Goal: Information Seeking & Learning: Check status

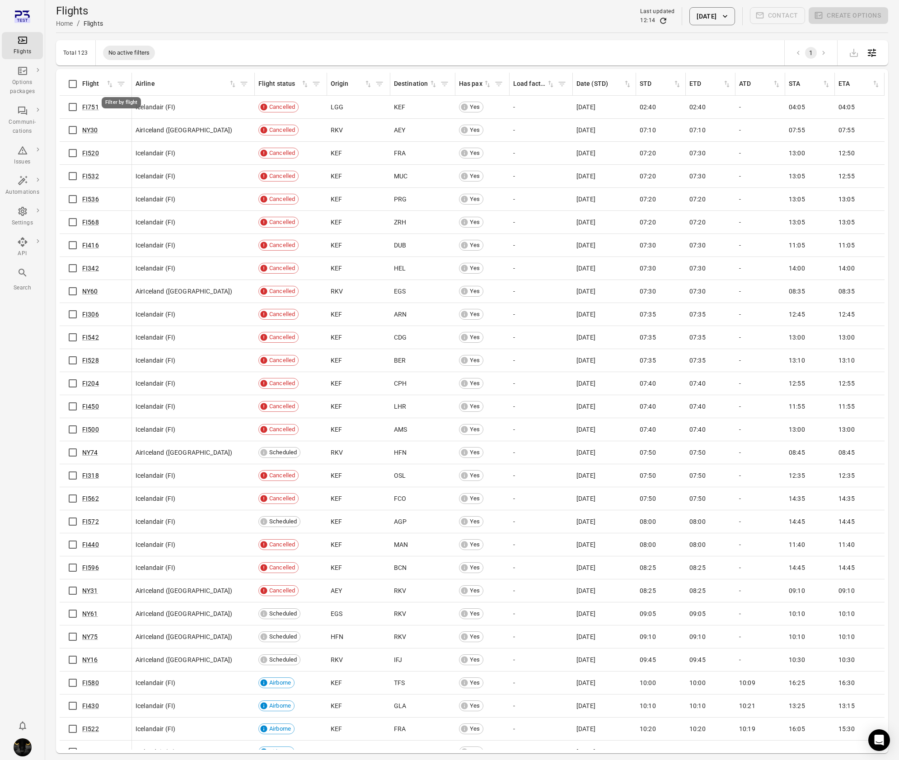
click at [123, 88] on icon "Filter by flight" at bounding box center [121, 84] width 9 height 9
click at [105, 163] on input "Flight   *" at bounding box center [121, 162] width 166 height 18
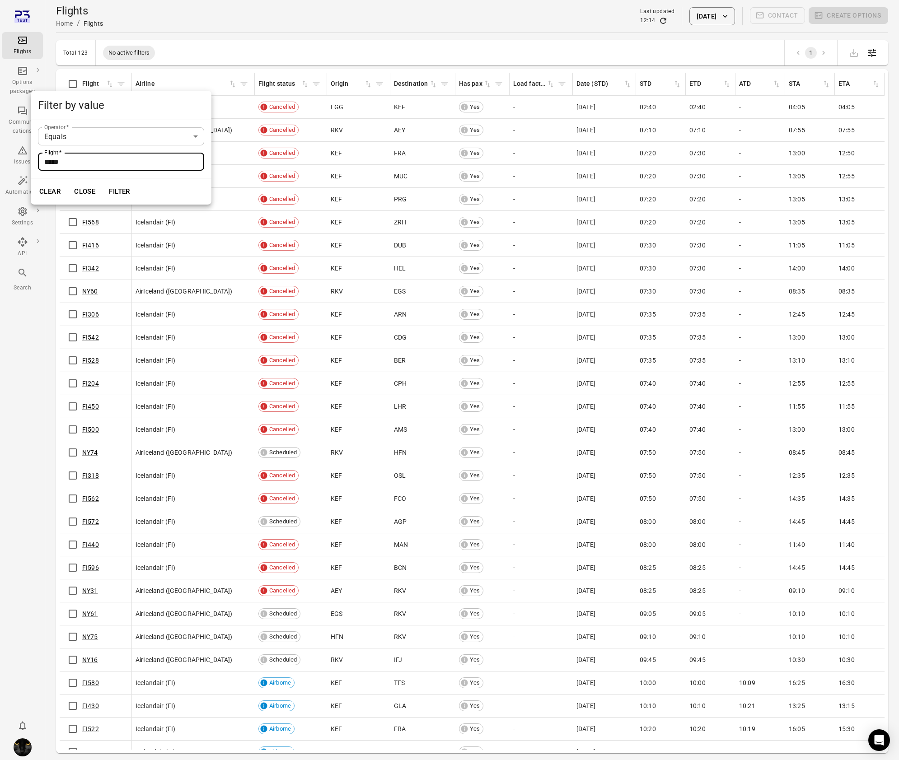
type input "*****"
click at [104, 182] on button "Filter" at bounding box center [119, 191] width 31 height 19
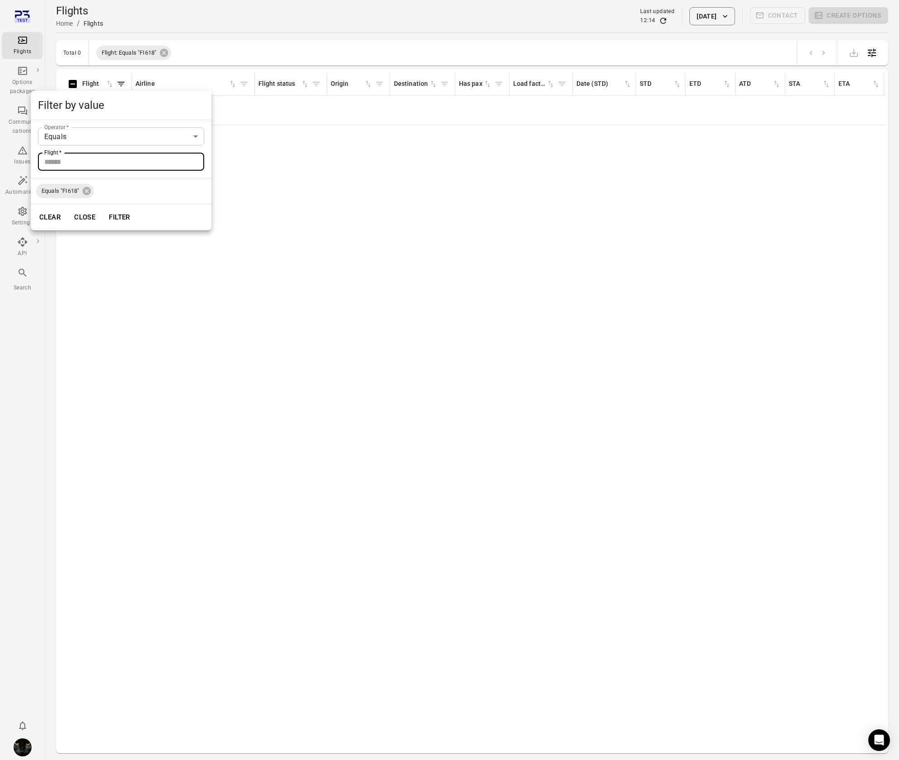
click at [306, 219] on div at bounding box center [449, 380] width 899 height 760
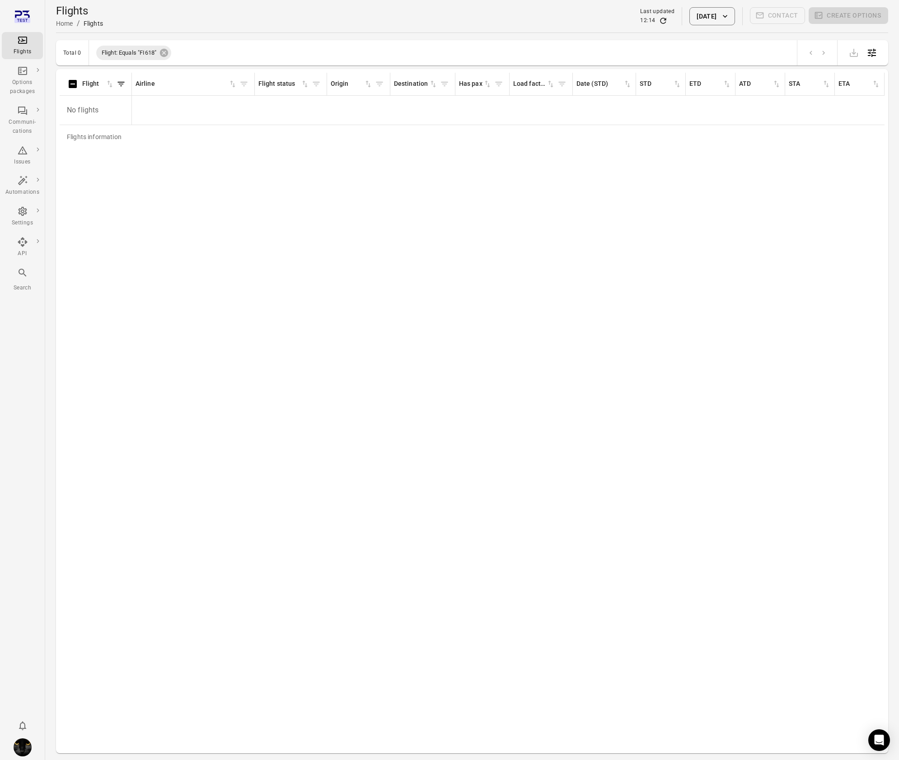
click at [660, 23] on icon "Refresh data" at bounding box center [663, 21] width 6 height 6
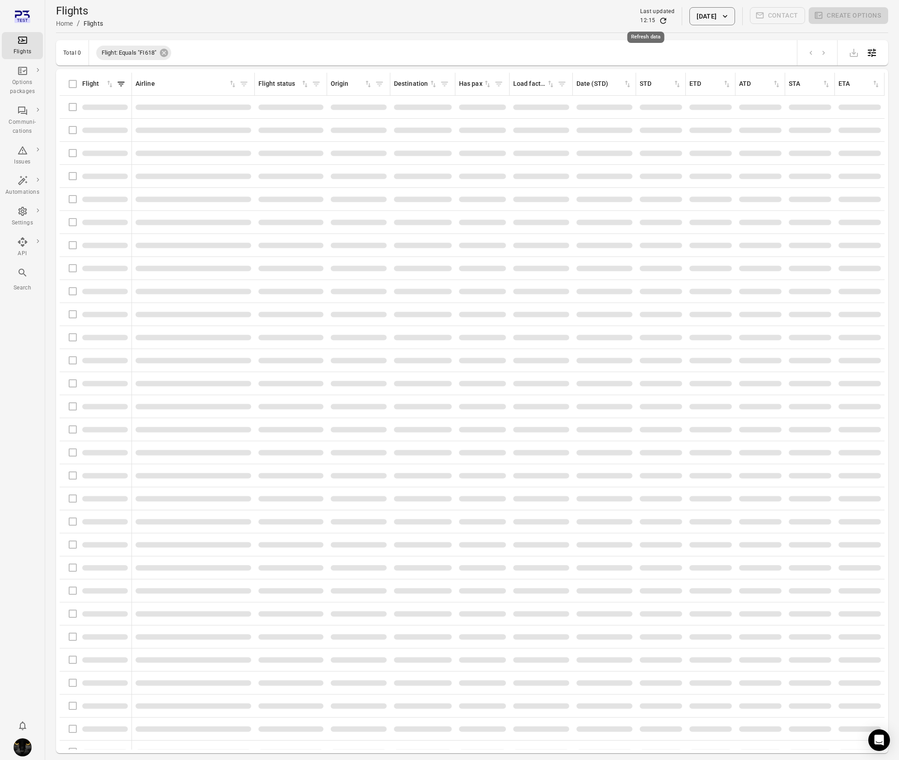
click at [660, 23] on icon "Refresh data" at bounding box center [663, 21] width 6 height 6
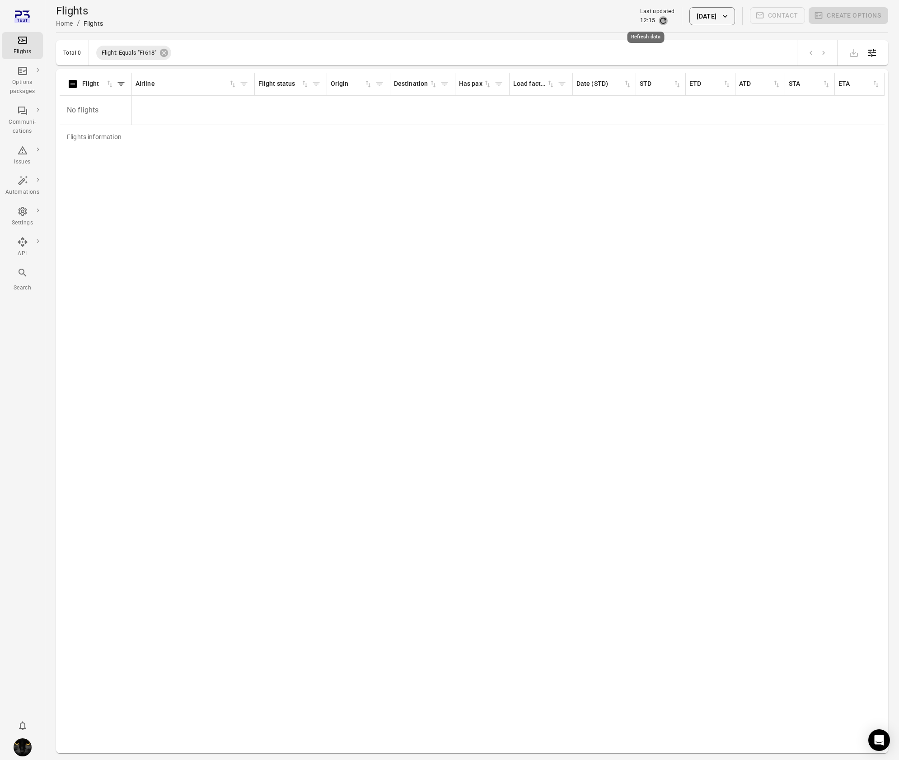
click at [660, 23] on icon "Refresh data" at bounding box center [663, 21] width 6 height 6
click at [165, 52] on icon at bounding box center [164, 53] width 8 height 8
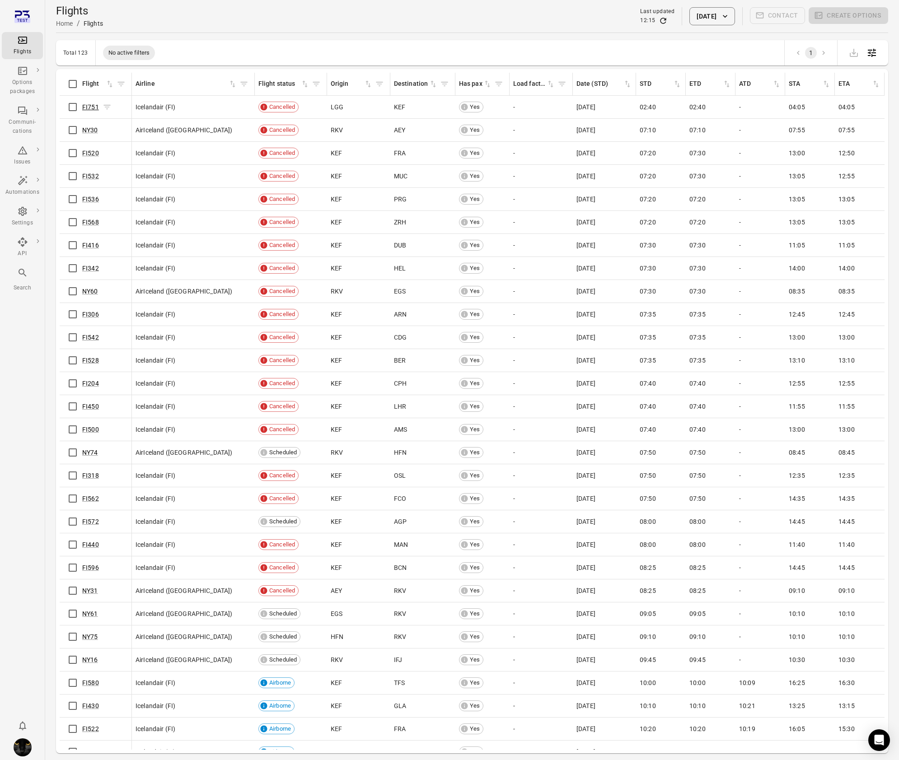
click at [89, 109] on link "FI751" at bounding box center [90, 106] width 17 height 7
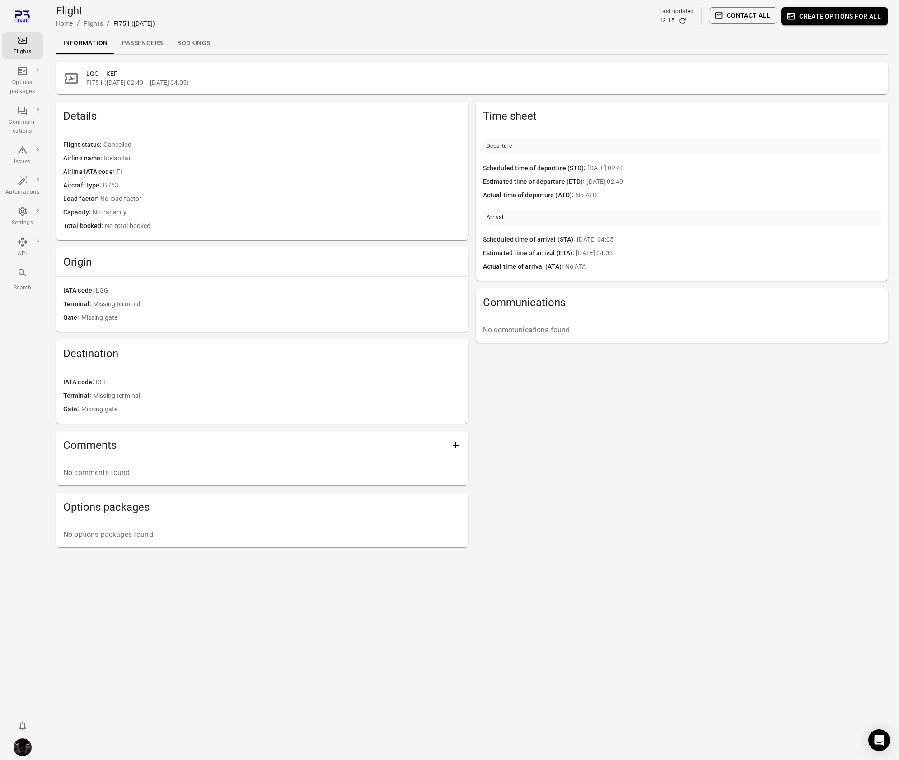
click at [145, 42] on link "Passengers" at bounding box center [142, 44] width 55 height 22
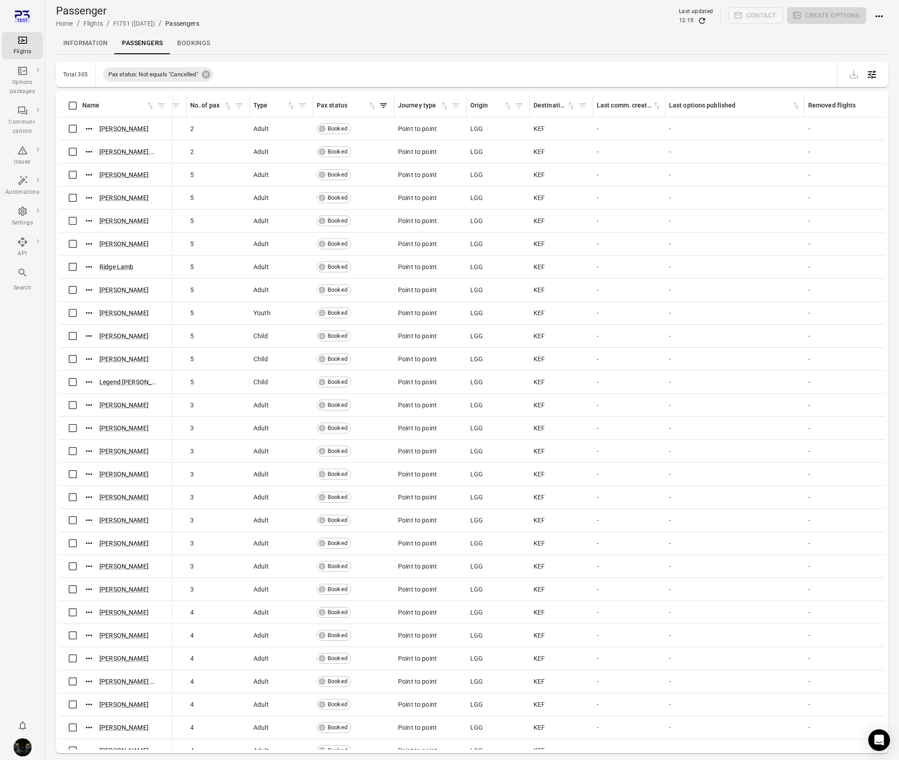
scroll to position [0, 261]
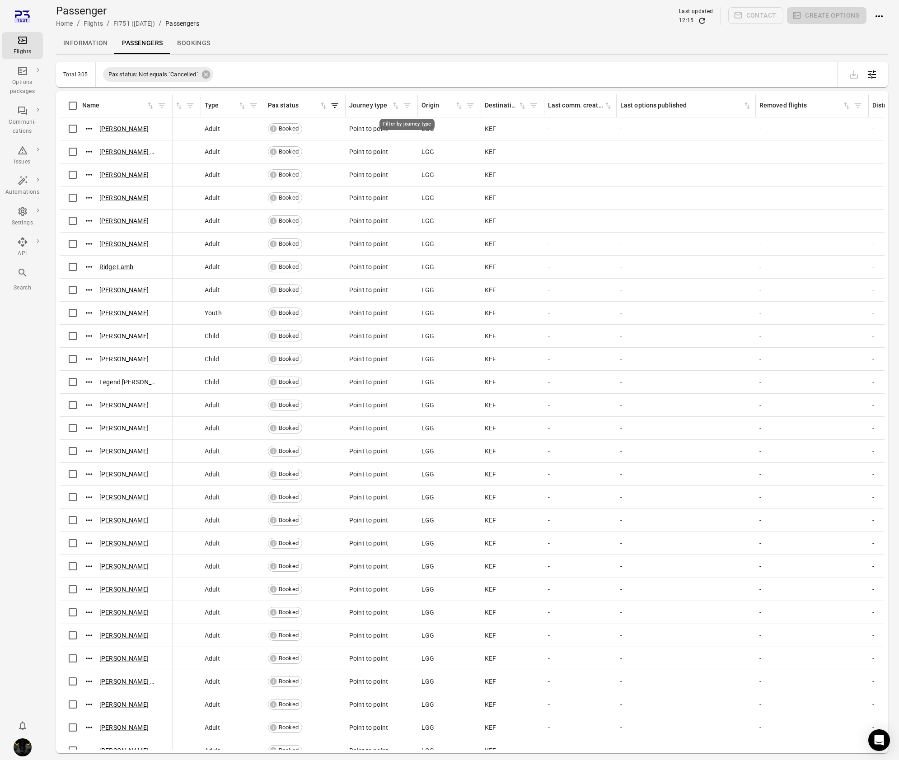
click at [408, 108] on icon "Filter by journey type" at bounding box center [407, 105] width 9 height 9
click at [374, 181] on body "Flights Options packages Communi-cations Issues Automations Settings API Search…" at bounding box center [449, 395] width 899 height 790
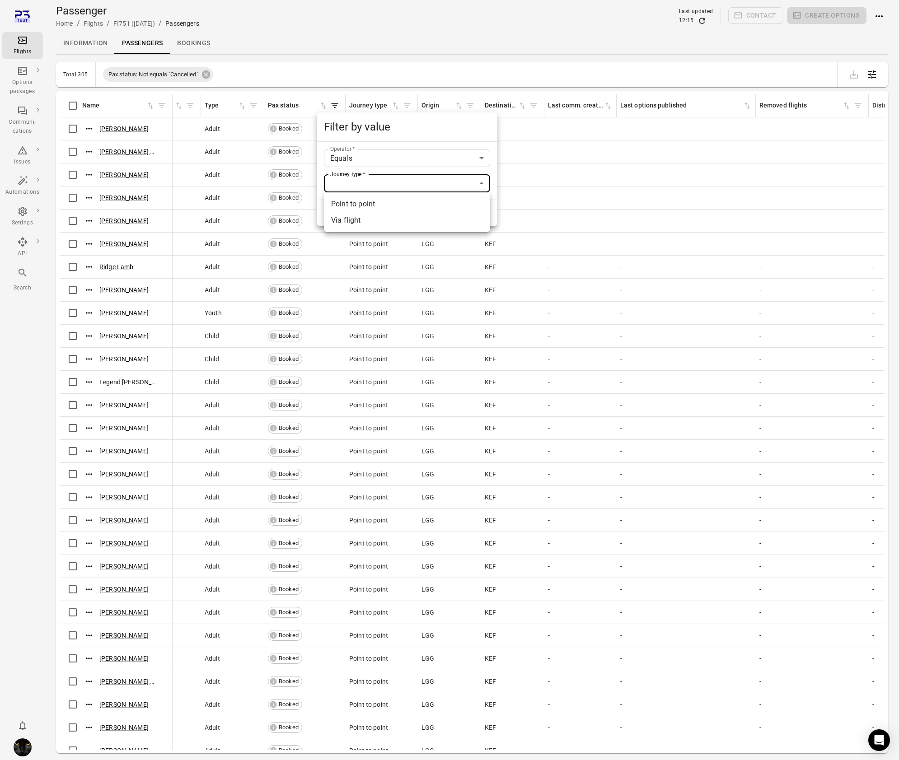
click at [360, 221] on li "Via flight" at bounding box center [407, 220] width 166 height 16
type input "**********"
click at [407, 217] on button "Filter" at bounding box center [405, 213] width 31 height 19
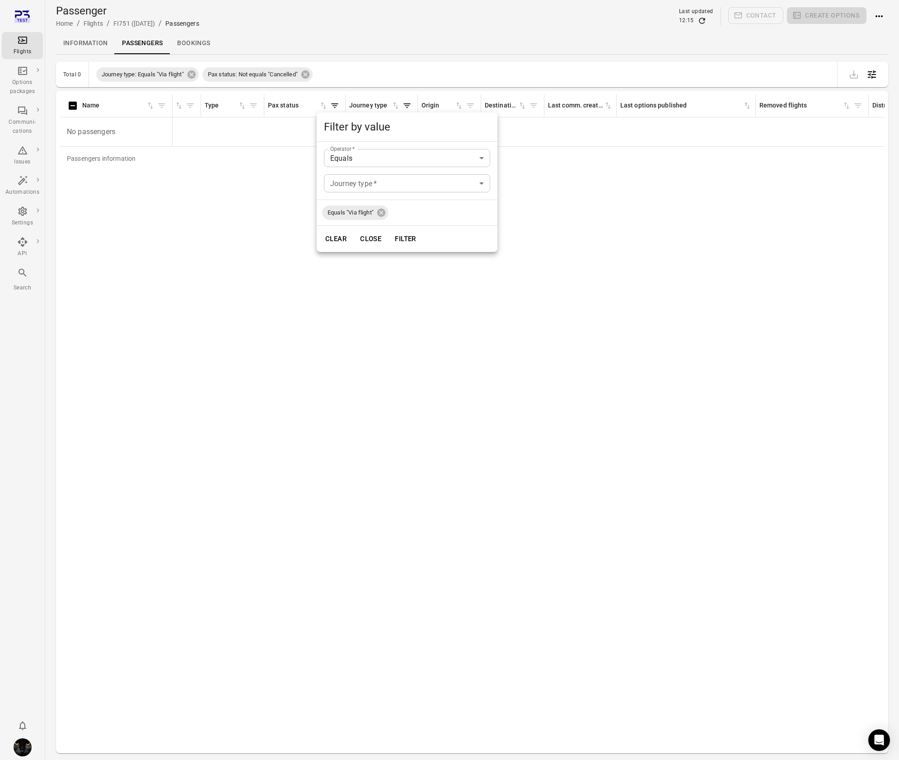
click at [606, 26] on div at bounding box center [449, 380] width 899 height 760
click at [703, 20] on icon "Refresh data" at bounding box center [701, 20] width 9 height 9
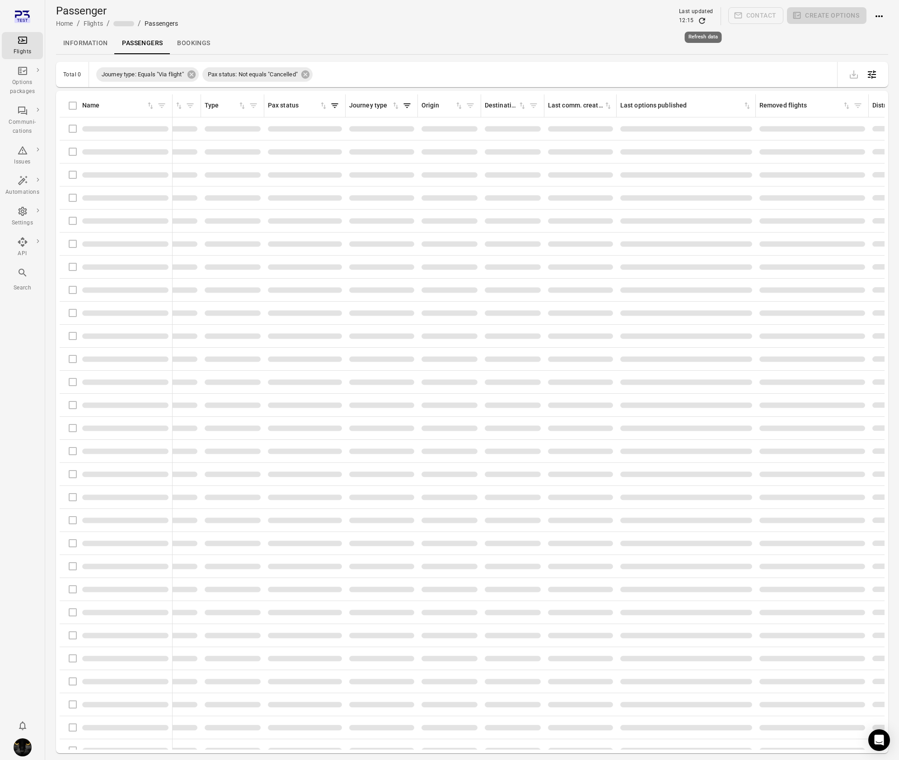
click at [703, 20] on icon "Refresh data" at bounding box center [701, 20] width 9 height 9
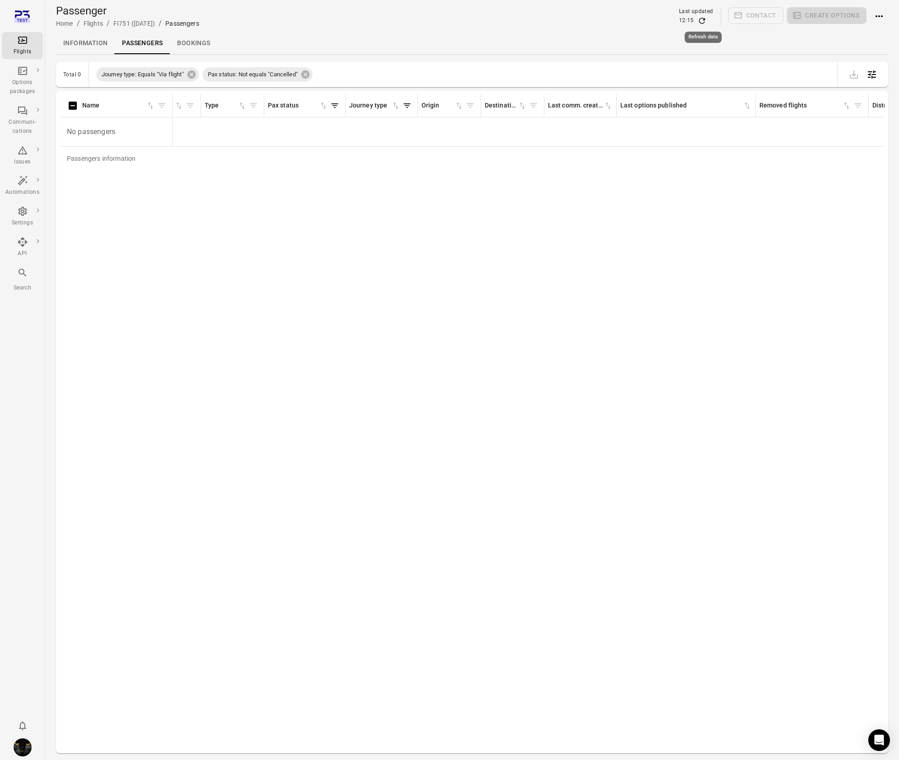
click at [703, 20] on icon "Refresh data" at bounding box center [701, 20] width 9 height 9
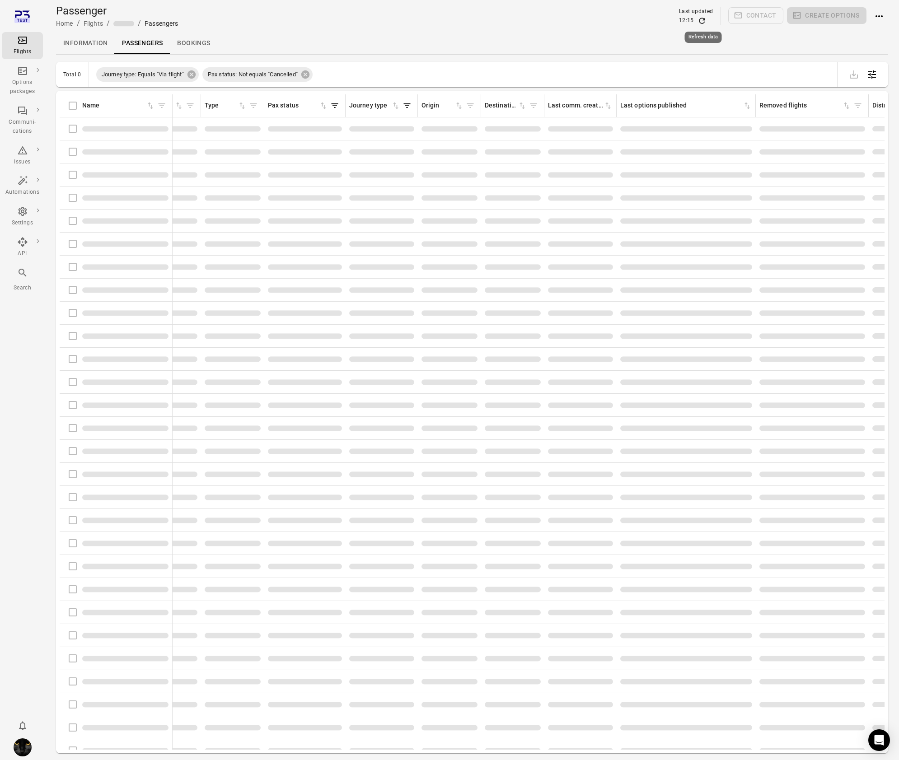
click at [703, 20] on icon "Refresh data" at bounding box center [701, 20] width 9 height 9
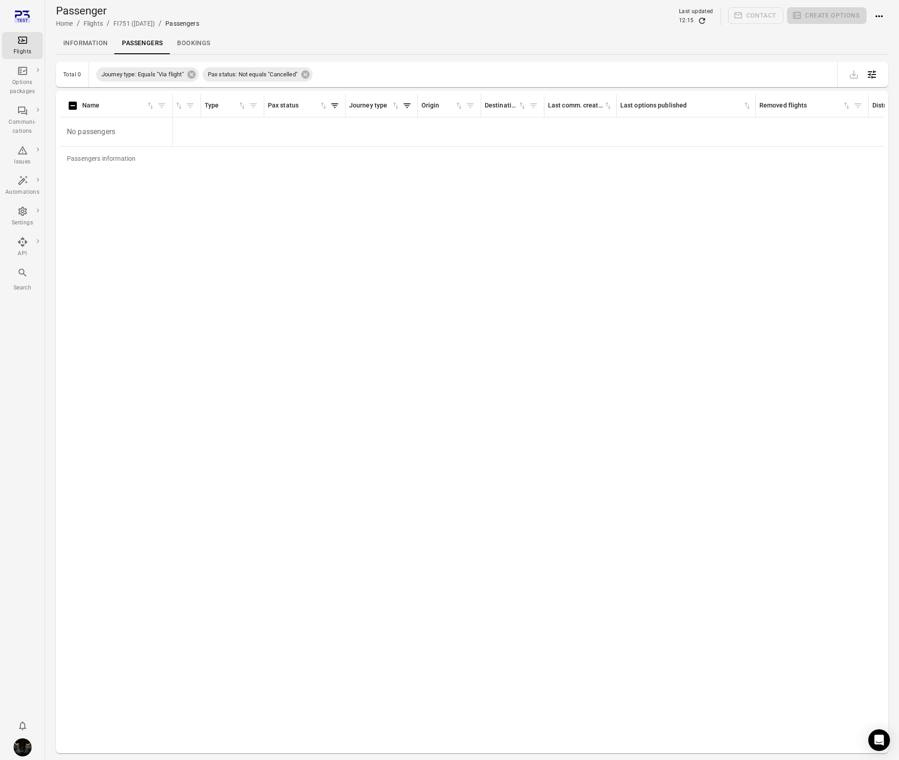
click at [136, 38] on link "Passengers" at bounding box center [142, 44] width 55 height 22
click at [192, 72] on icon at bounding box center [191, 74] width 8 height 8
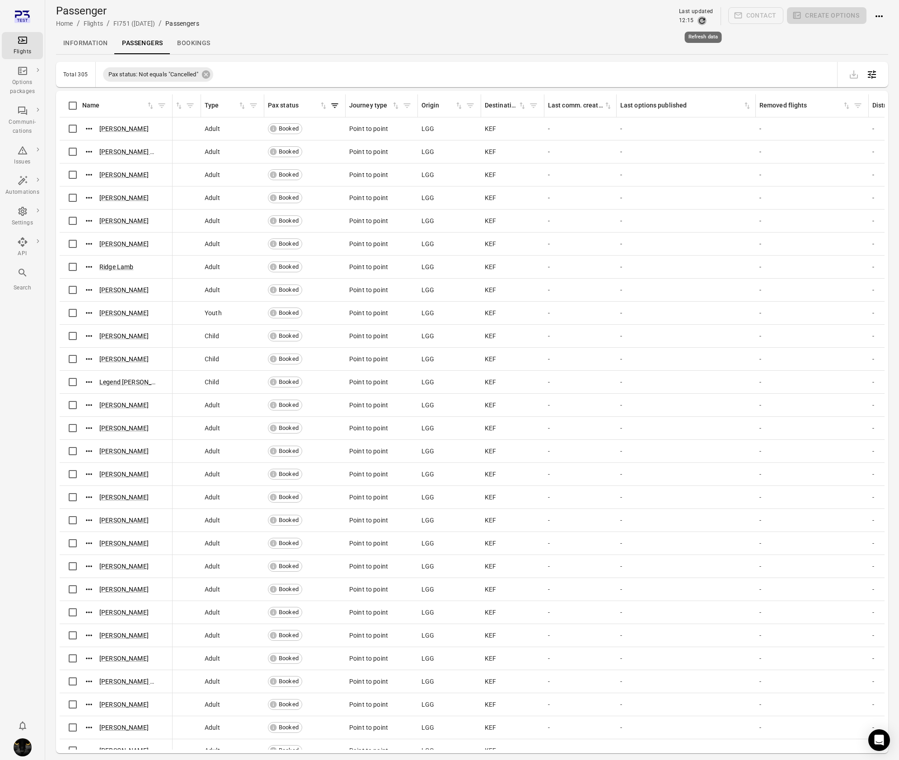
click at [702, 20] on icon "Refresh data" at bounding box center [701, 20] width 9 height 9
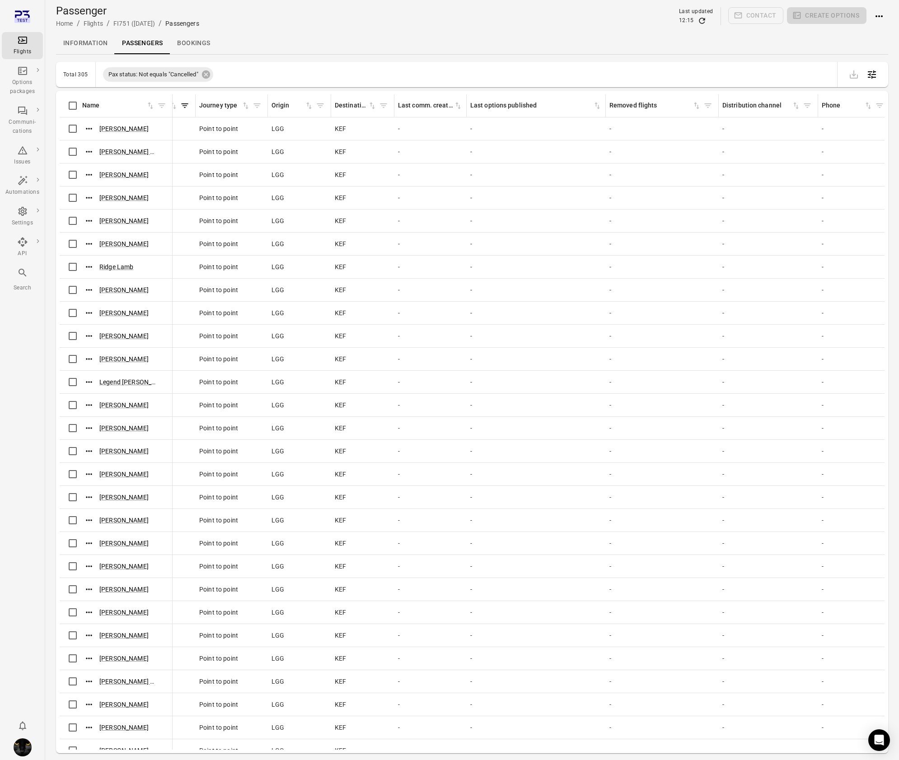
scroll to position [0, 398]
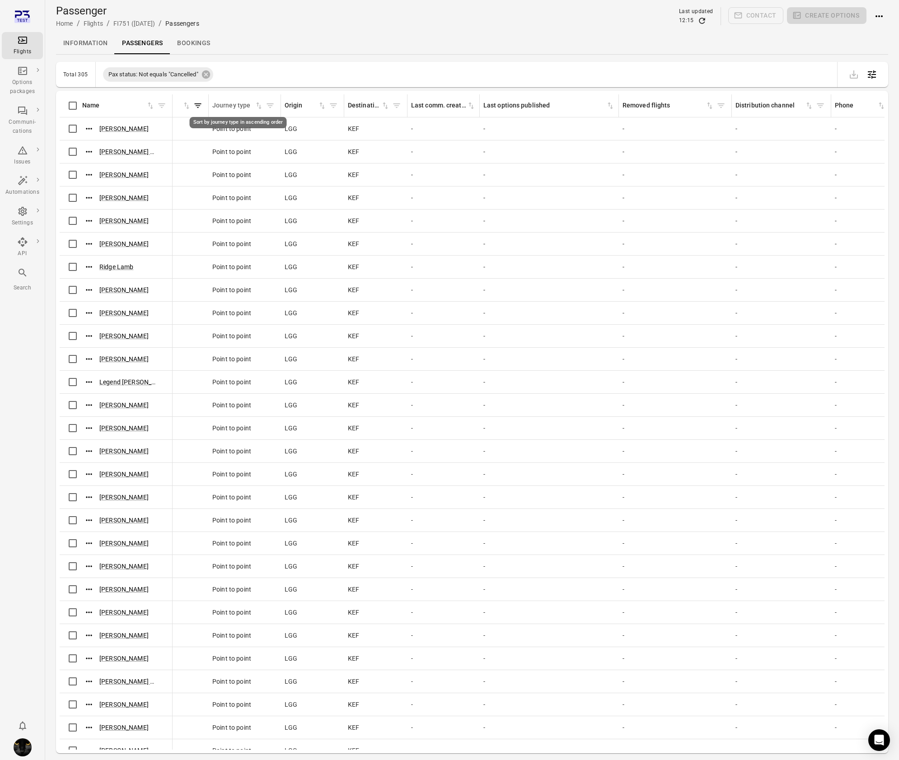
click at [262, 105] on icon "Sort by journey type in ascending order" at bounding box center [258, 105] width 9 height 9
click at [262, 105] on icon "Sort by journey type in descending order" at bounding box center [258, 105] width 9 height 9
click at [702, 20] on icon "Refresh data" at bounding box center [701, 20] width 9 height 9
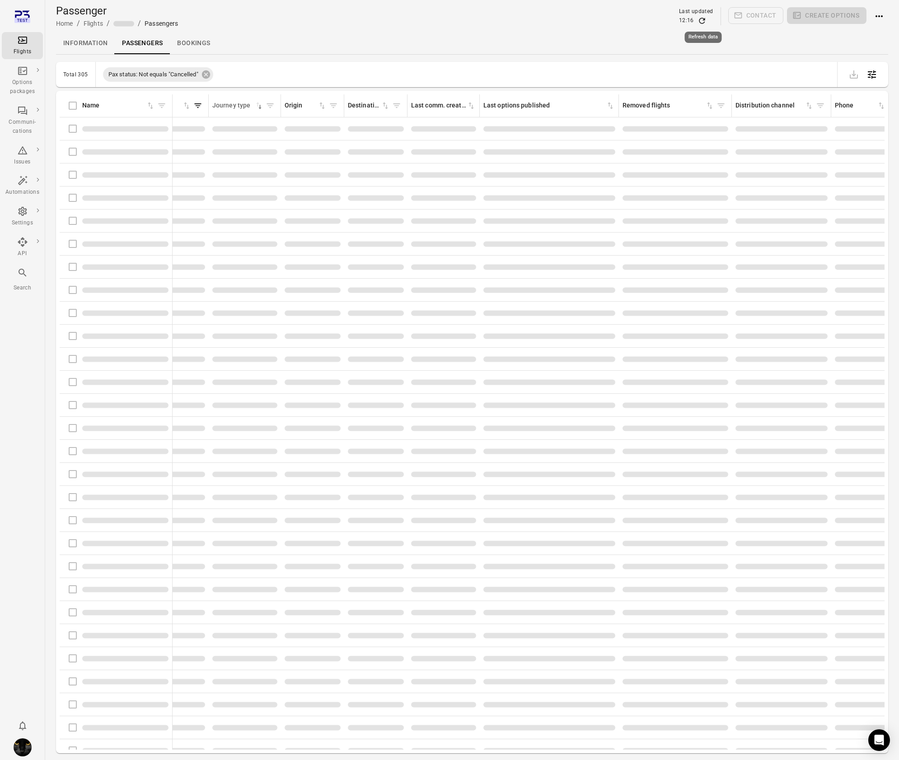
click at [702, 20] on icon "Refresh data" at bounding box center [701, 20] width 9 height 9
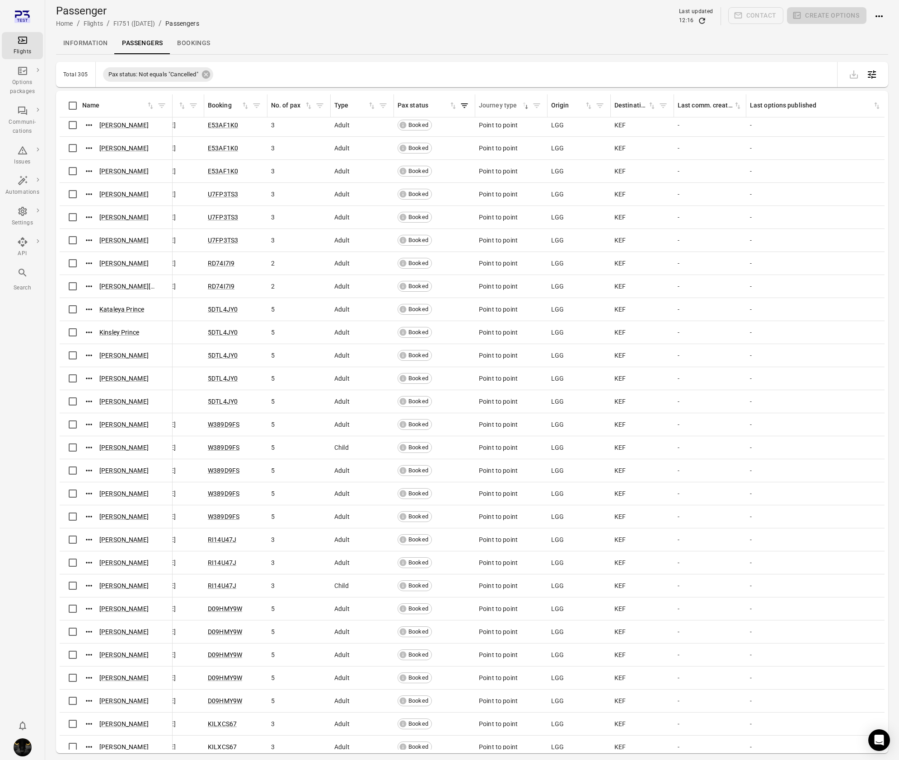
scroll to position [4, 0]
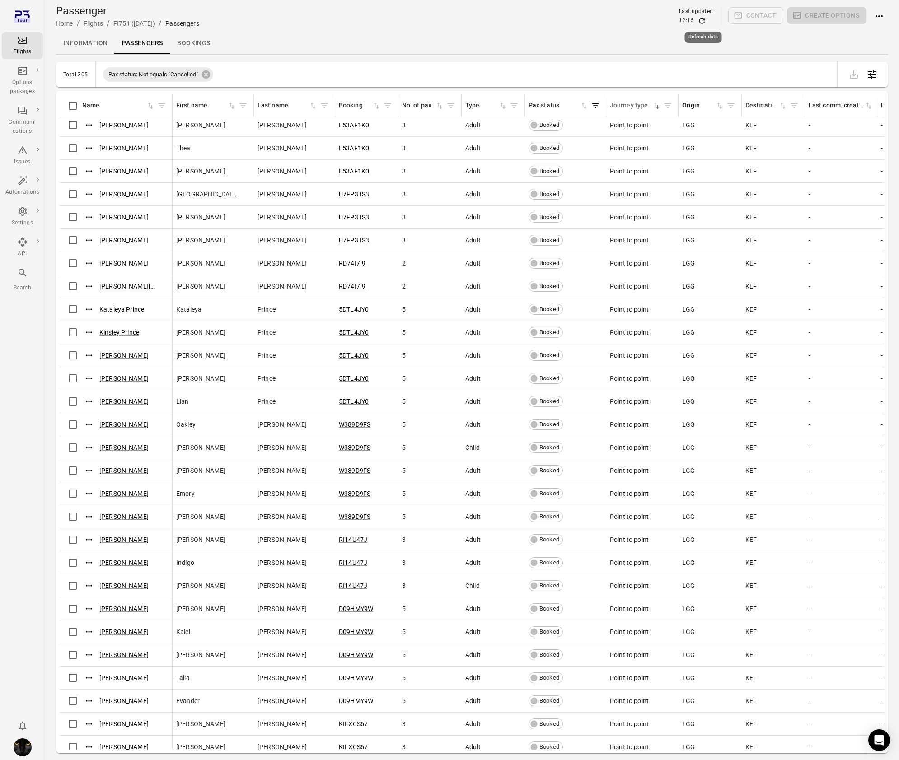
click at [706, 19] on icon "Refresh data" at bounding box center [701, 20] width 9 height 9
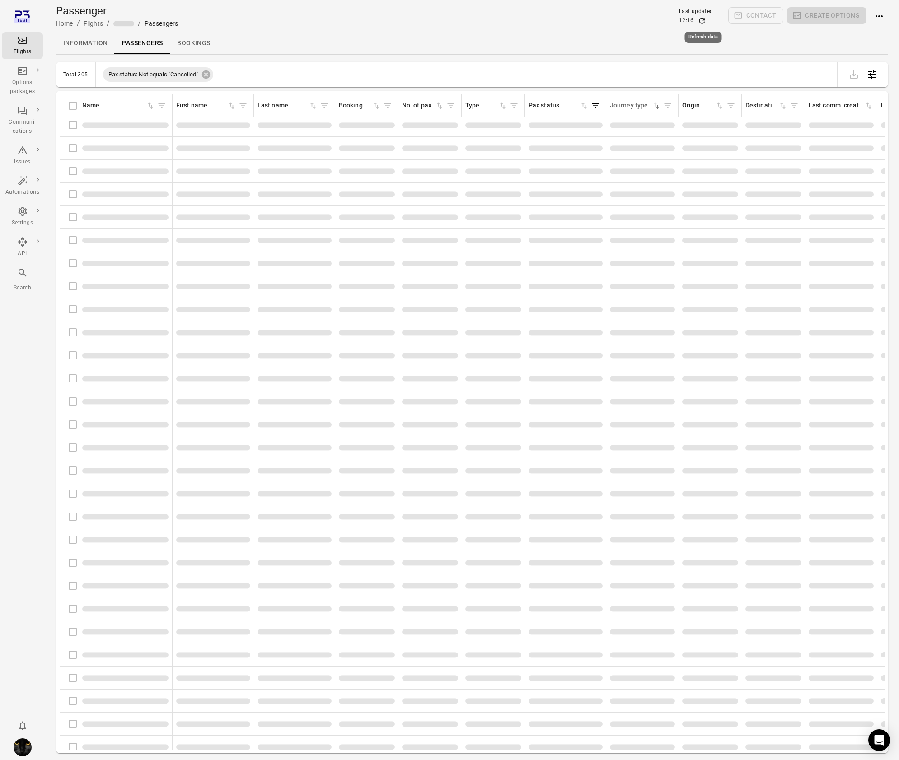
scroll to position [0, 0]
click at [706, 19] on icon "Refresh data" at bounding box center [701, 20] width 9 height 9
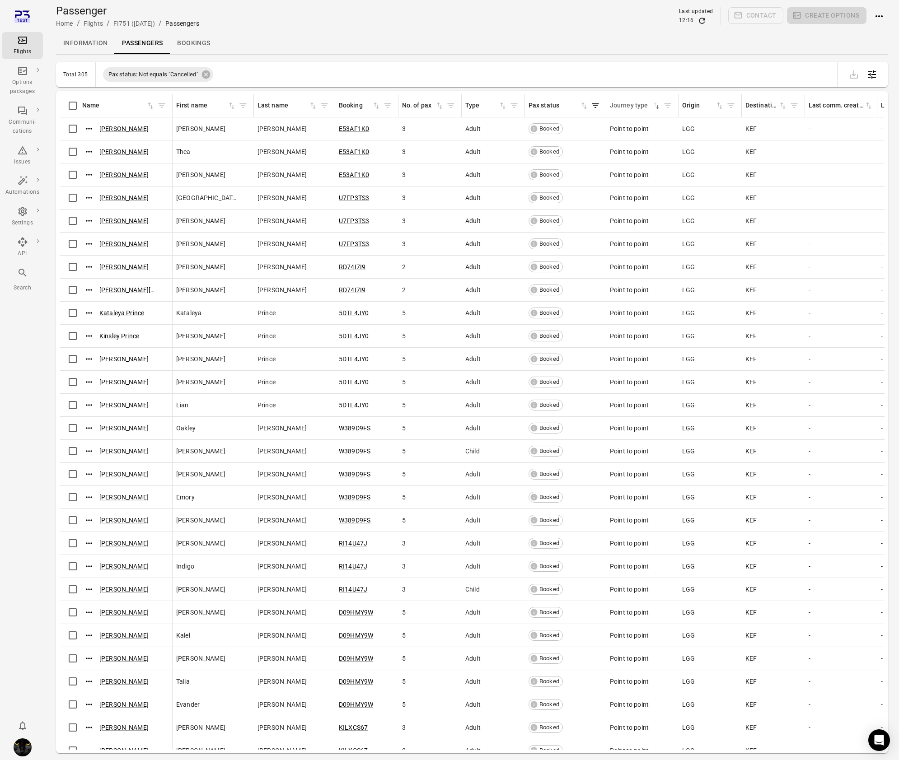
click at [706, 21] on icon "Refresh data" at bounding box center [701, 20] width 9 height 9
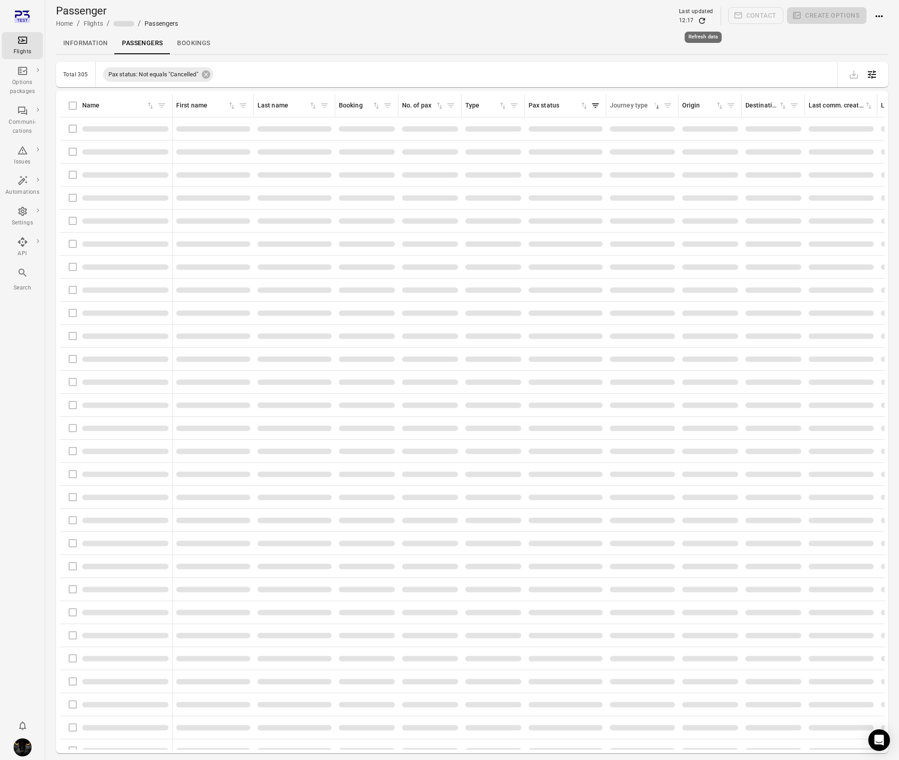
click at [706, 21] on icon "Refresh data" at bounding box center [701, 20] width 9 height 9
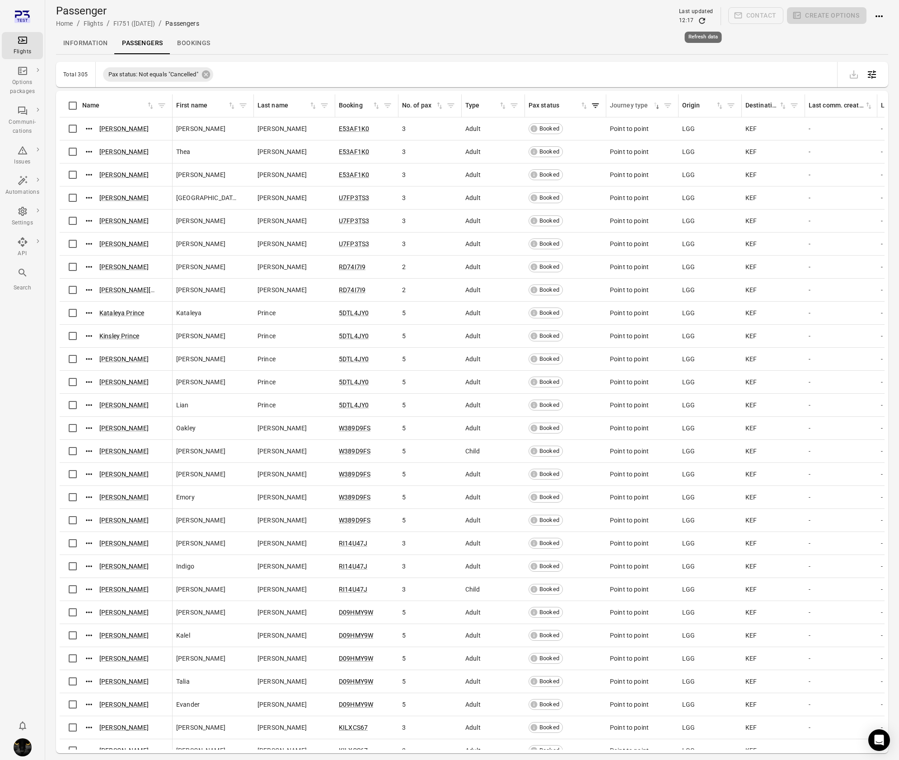
click at [706, 21] on icon "Refresh data" at bounding box center [701, 20] width 9 height 9
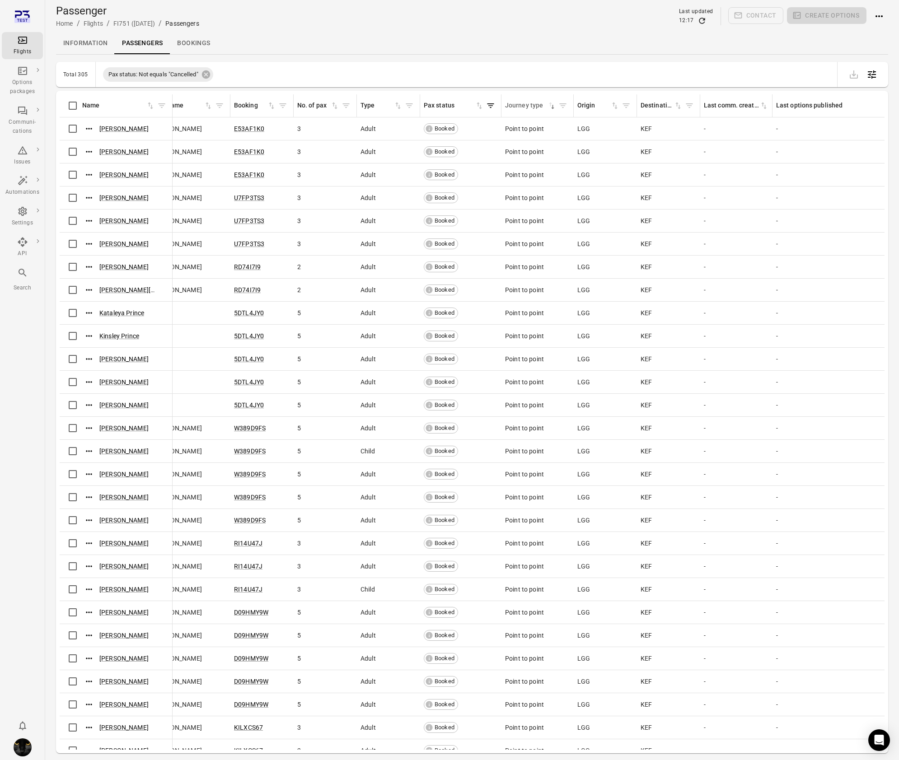
scroll to position [0, 155]
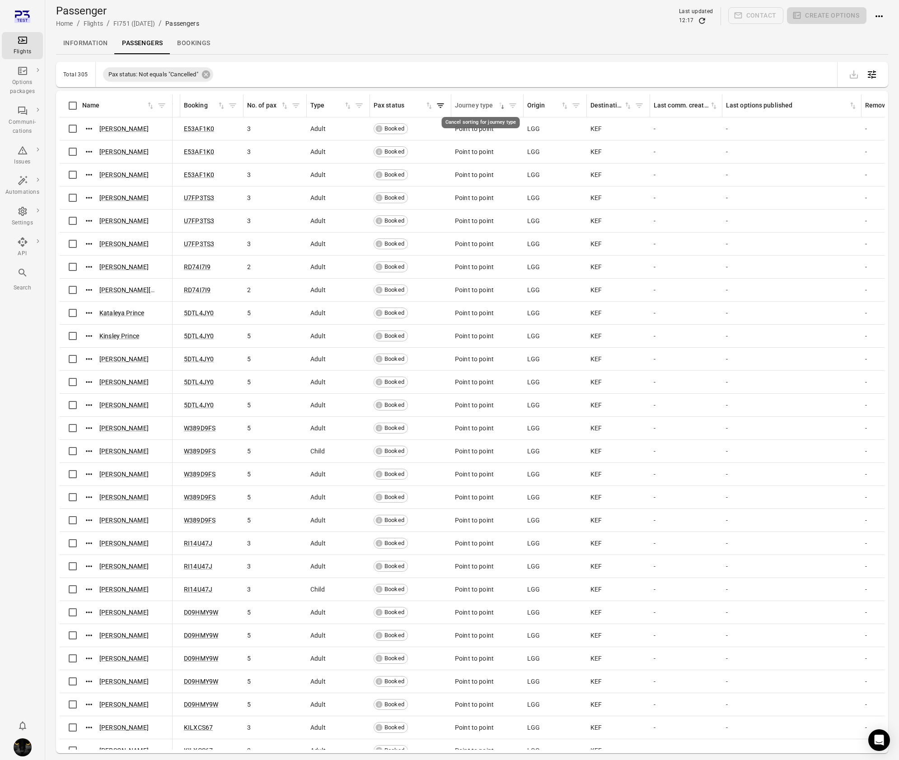
click at [497, 108] on icon "Cancel sorting for journey type" at bounding box center [501, 105] width 9 height 9
click at [500, 108] on icon "Sort by journey type in ascending order" at bounding box center [501, 105] width 9 height 9
